Goal: Transaction & Acquisition: Purchase product/service

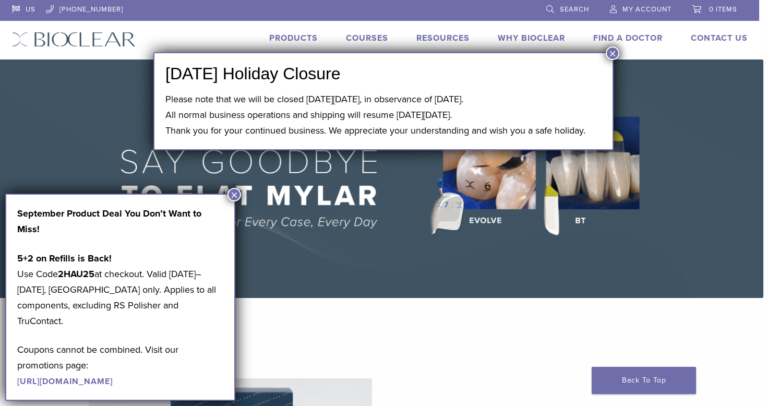
click at [615, 52] on button "×" at bounding box center [613, 53] width 14 height 14
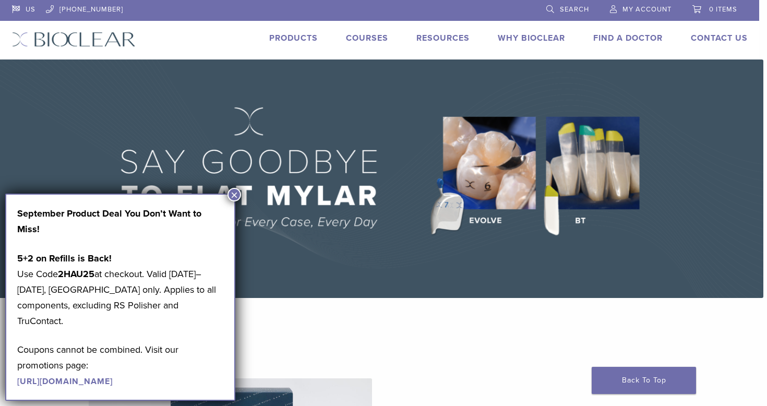
click at [233, 191] on button "×" at bounding box center [234, 195] width 14 height 14
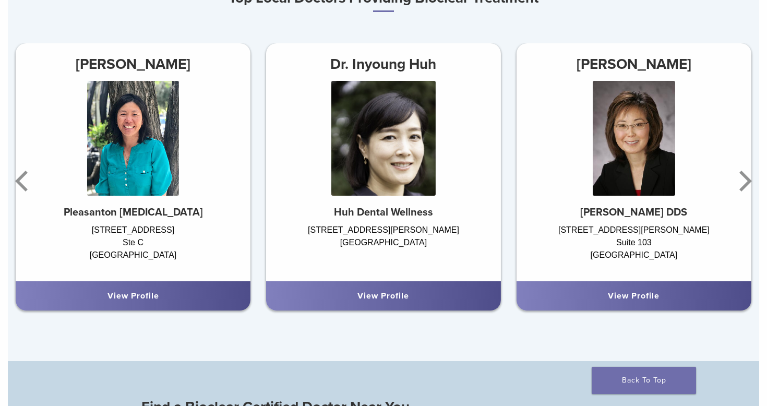
scroll to position [660, 0]
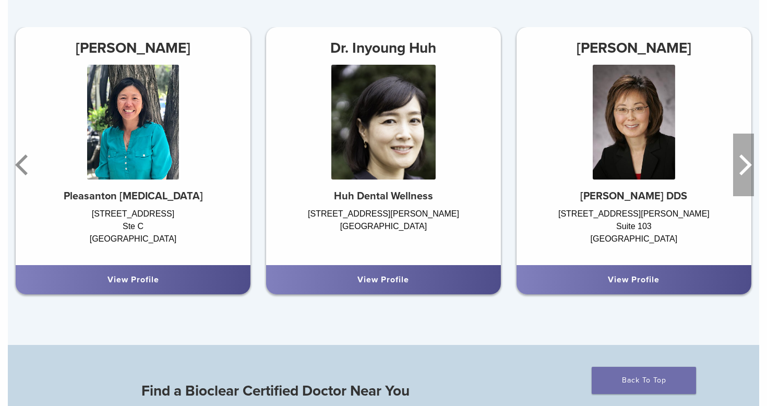
click at [742, 160] on icon "Next" at bounding box center [743, 165] width 21 height 63
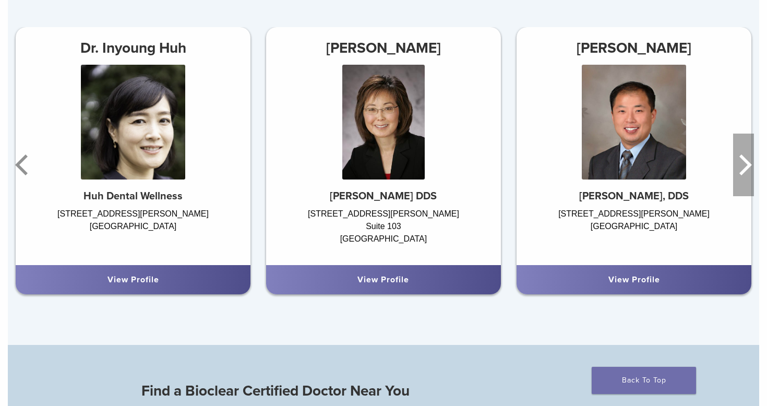
click at [742, 160] on icon "Next" at bounding box center [743, 165] width 21 height 63
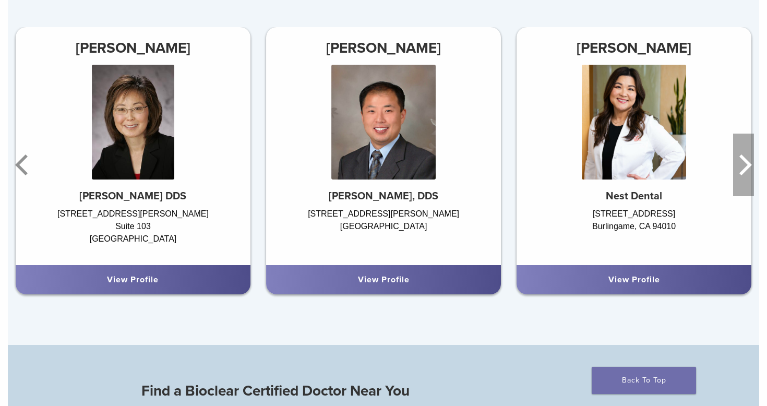
click at [742, 160] on icon "Next" at bounding box center [743, 165] width 21 height 63
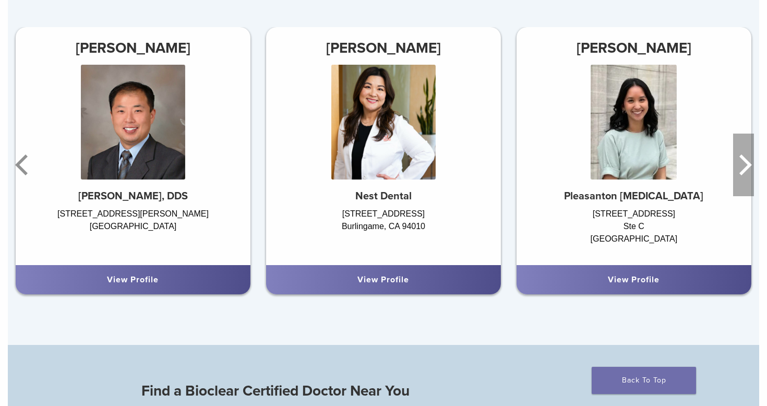
click at [742, 160] on icon "Next" at bounding box center [743, 165] width 21 height 63
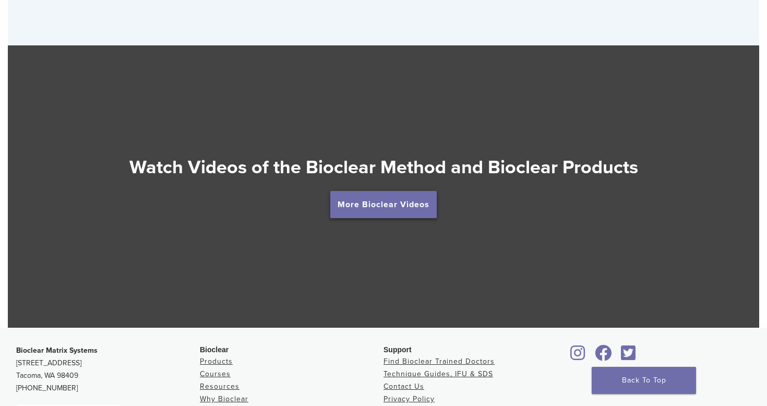
scroll to position [1794, 0]
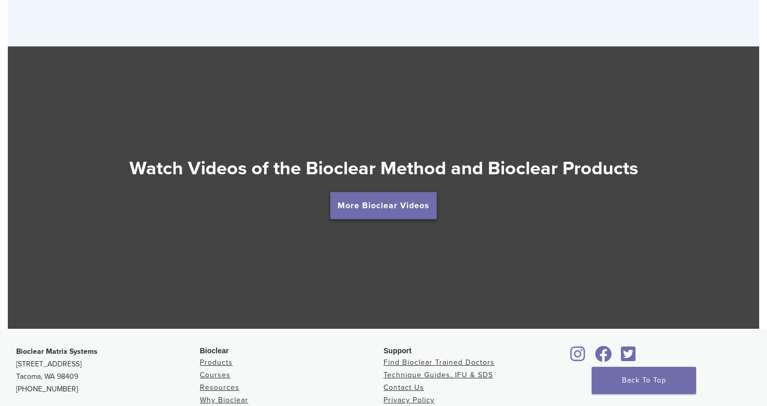
click at [408, 260] on div at bounding box center [383, 187] width 751 height 282
click at [424, 198] on link "More Bioclear Videos" at bounding box center [383, 205] width 106 height 27
click at [418, 205] on link "More Bioclear Videos" at bounding box center [383, 205] width 106 height 27
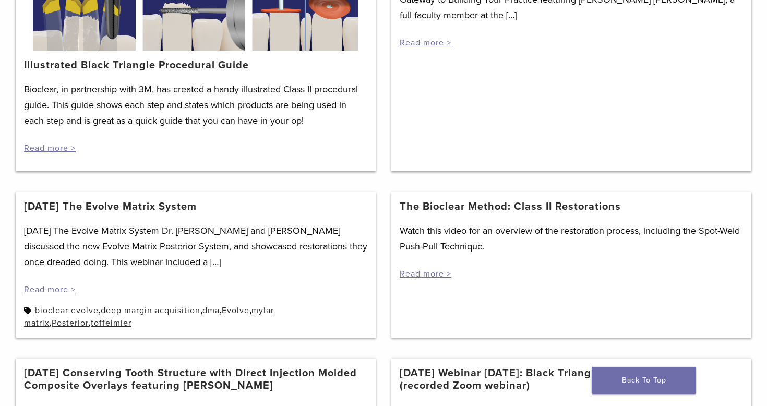
scroll to position [294, 0]
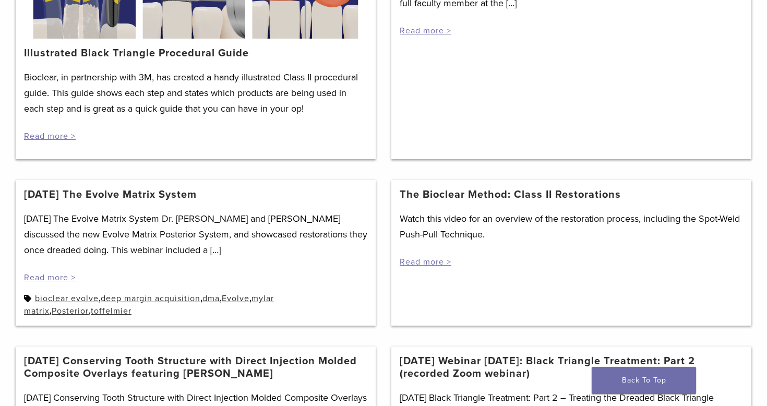
click at [418, 197] on link "The Bioclear Method: Class II Restorations" at bounding box center [510, 194] width 221 height 13
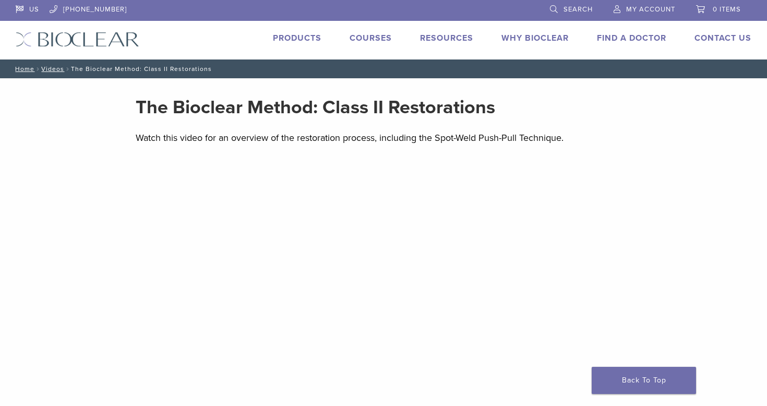
click at [278, 42] on link "Products" at bounding box center [297, 38] width 49 height 10
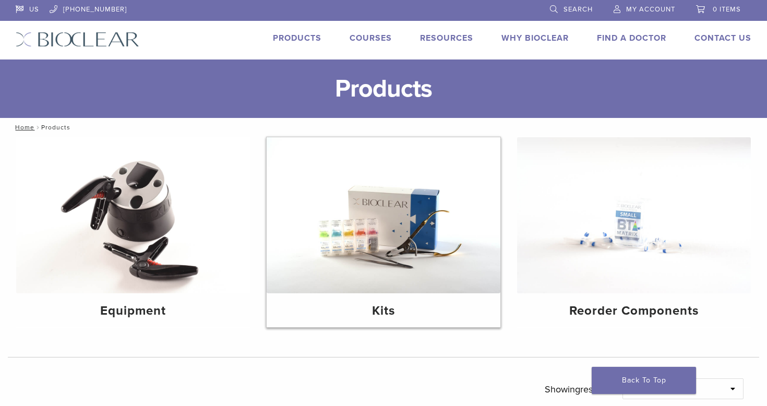
click at [372, 251] on img at bounding box center [384, 215] width 234 height 156
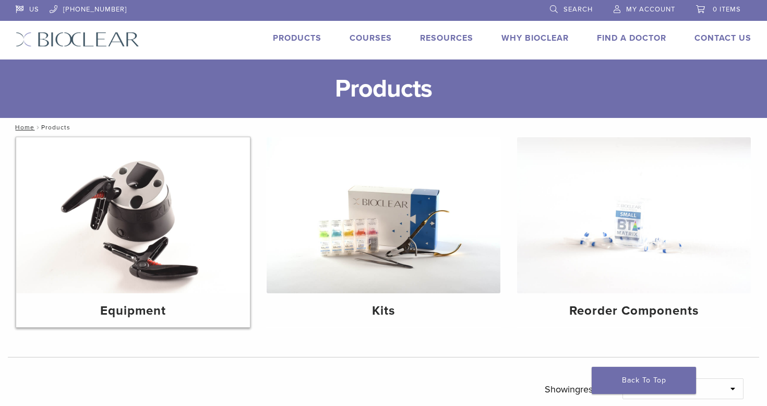
click at [122, 227] on img at bounding box center [133, 215] width 234 height 156
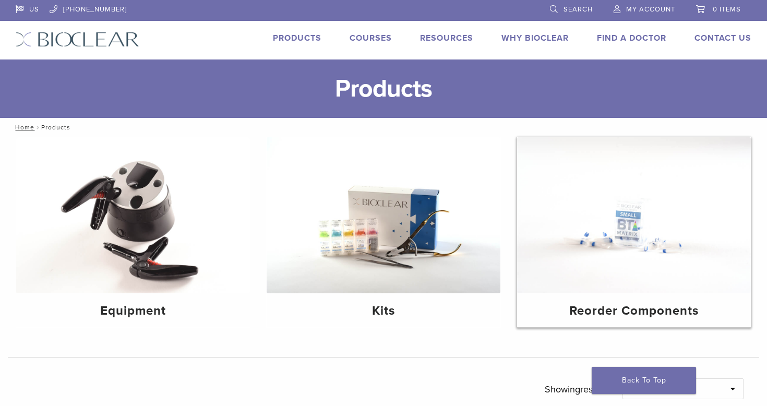
click at [606, 247] on img at bounding box center [634, 215] width 234 height 156
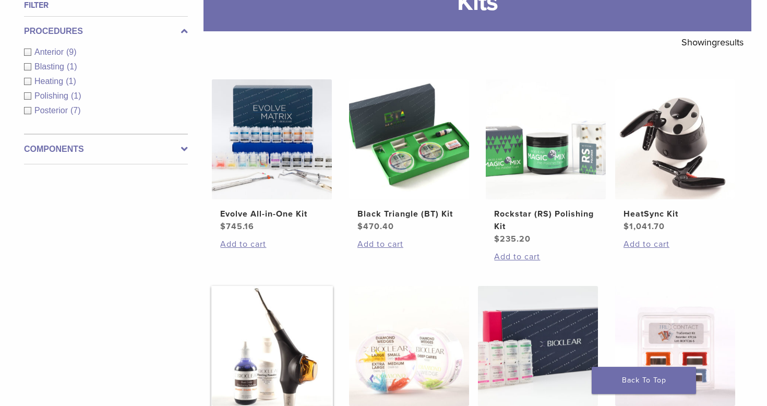
scroll to position [164, 0]
click at [300, 211] on h2 "Evolve All-in-One Kit" at bounding box center [271, 213] width 103 height 13
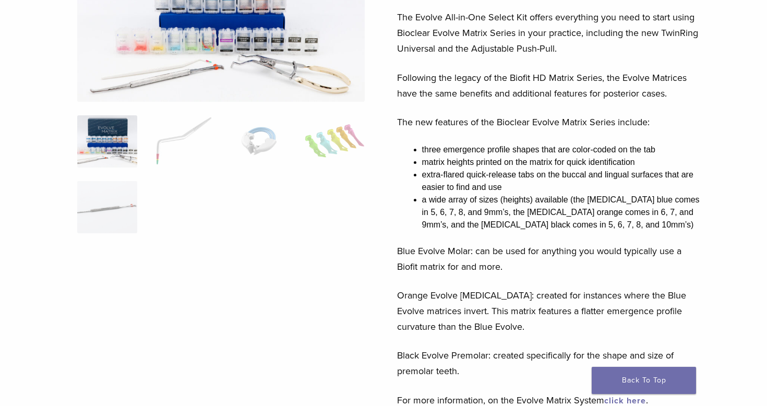
scroll to position [196, 0]
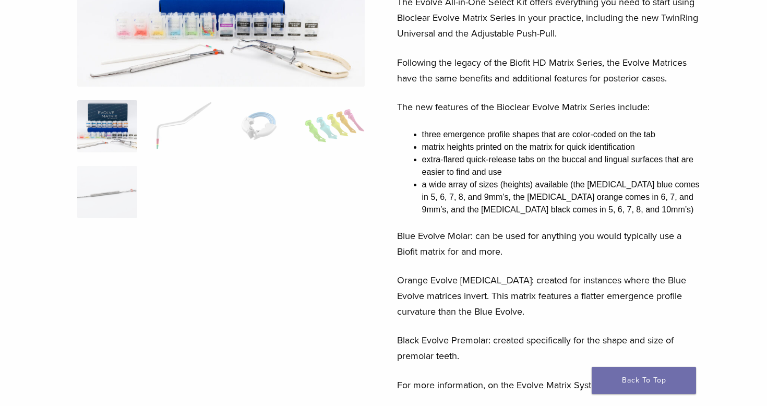
click at [121, 122] on img at bounding box center [107, 126] width 60 height 52
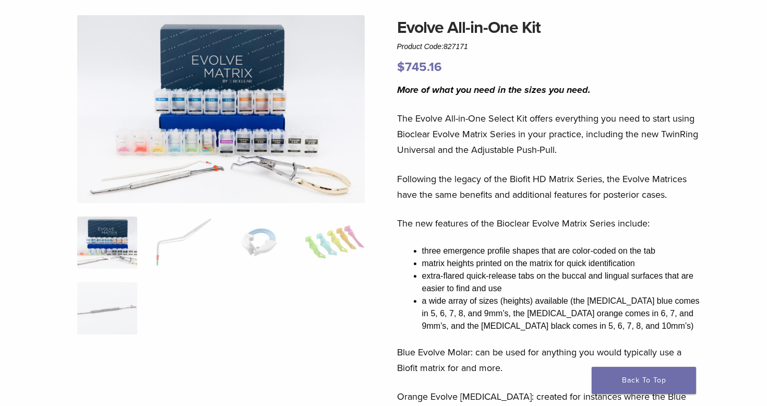
scroll to position [71, 0]
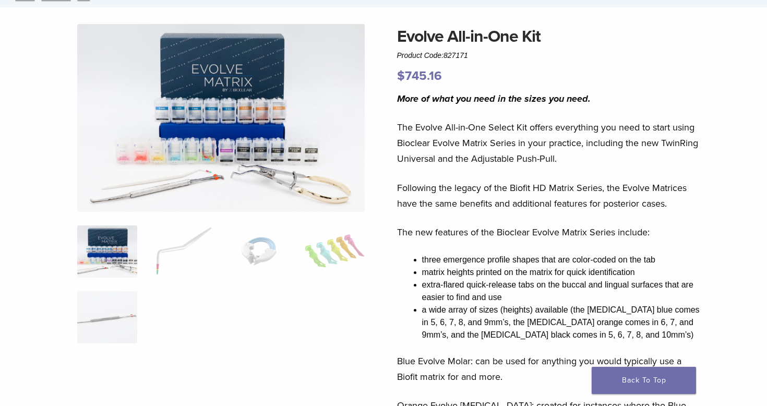
click at [101, 245] on img at bounding box center [107, 251] width 60 height 52
click at [156, 255] on img at bounding box center [183, 251] width 60 height 52
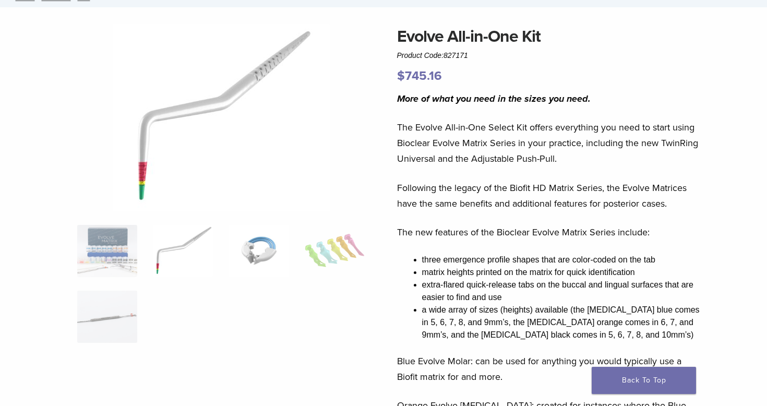
click at [243, 256] on img at bounding box center [259, 251] width 60 height 52
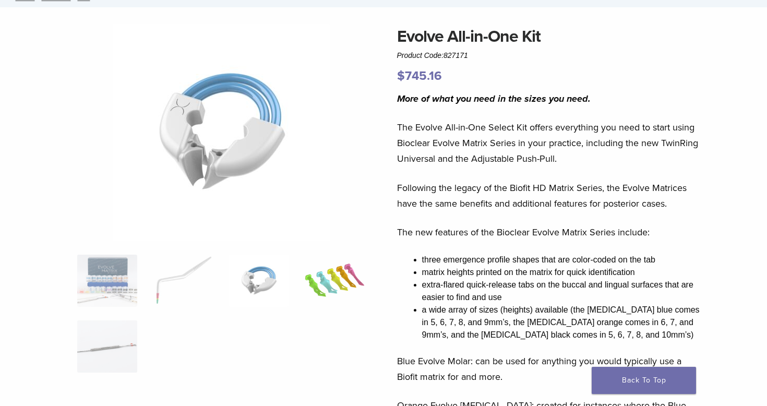
click at [317, 273] on img at bounding box center [335, 281] width 60 height 52
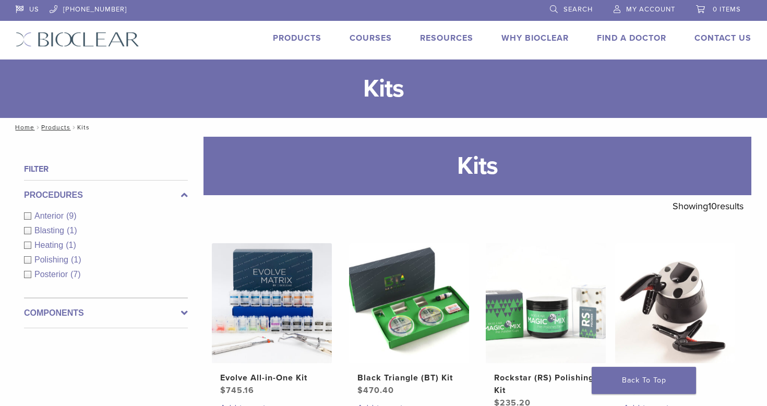
scroll to position [150, 0]
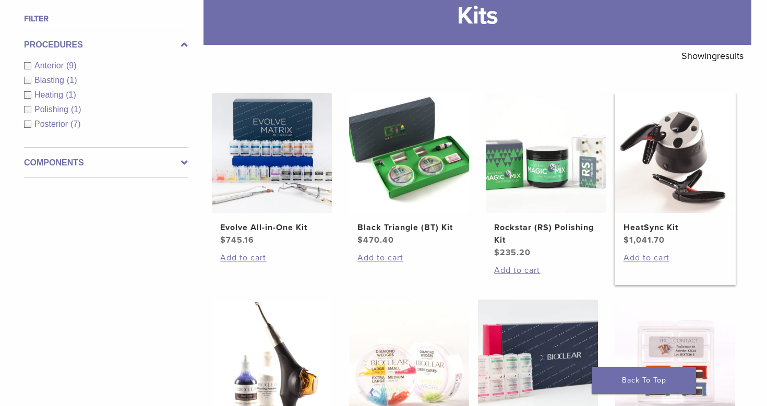
click at [651, 245] on span "$ 1,041.70" at bounding box center [674, 240] width 103 height 13
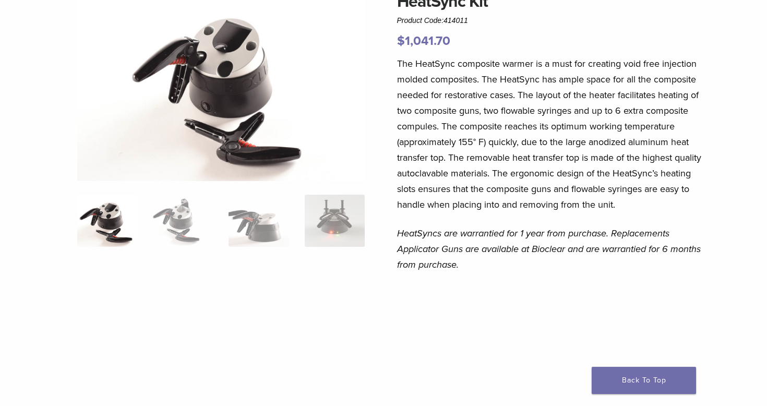
scroll to position [121, 0]
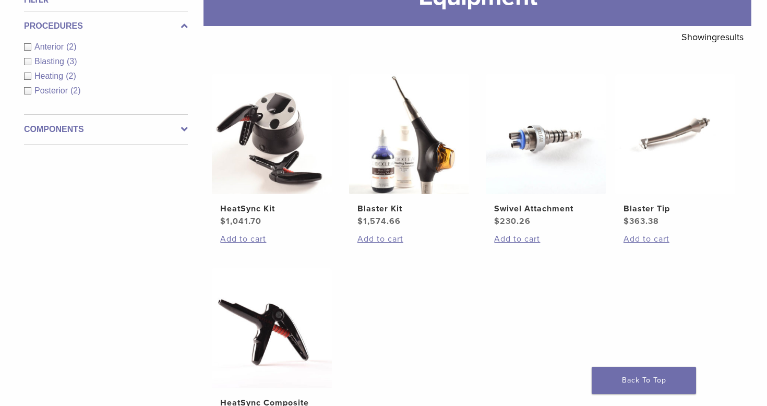
scroll to position [155, 0]
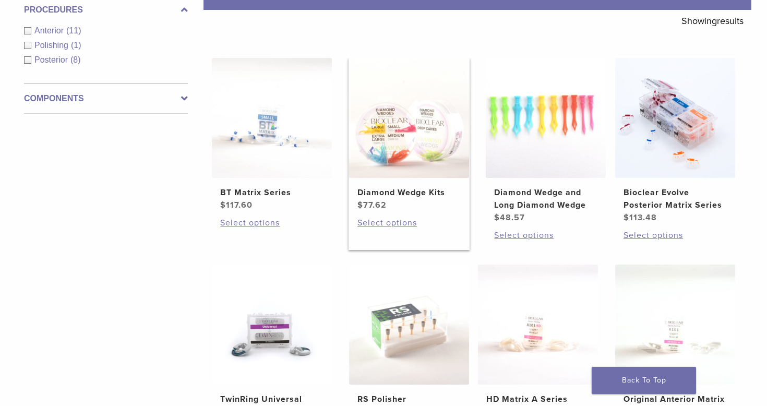
scroll to position [186, 0]
click at [675, 129] on img at bounding box center [675, 117] width 120 height 120
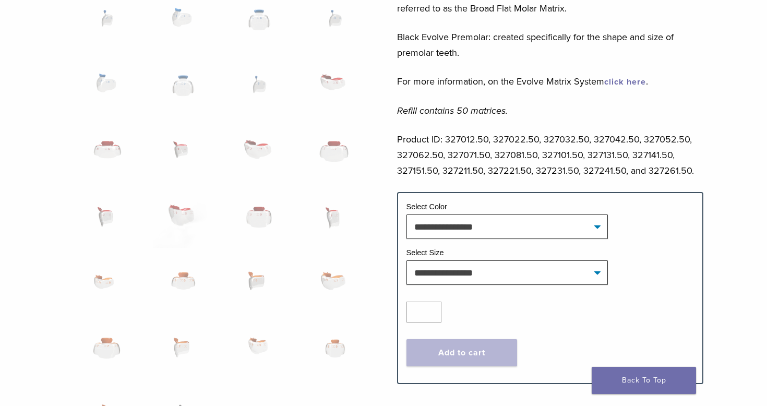
scroll to position [507, 0]
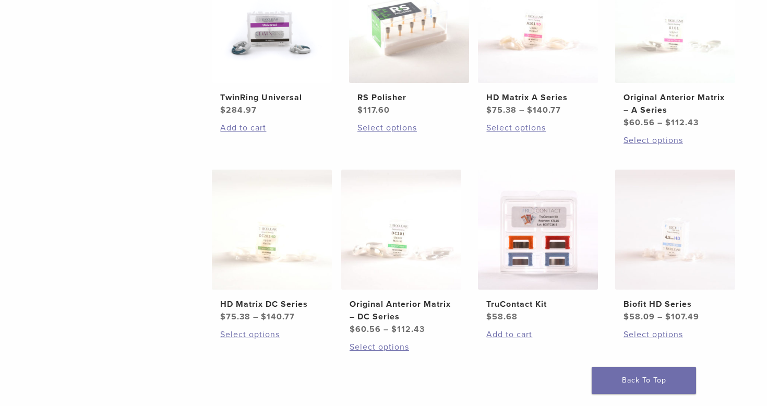
scroll to position [429, 0]
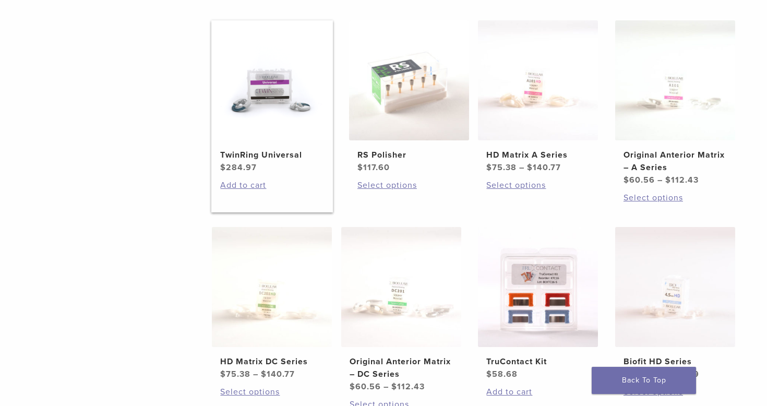
click at [245, 191] on li "TwinRing Universal $ 284.97 Add to cart" at bounding box center [272, 116] width 122 height 192
click at [245, 191] on link "Add to cart" at bounding box center [271, 185] width 103 height 13
